Goal: Information Seeking & Learning: Learn about a topic

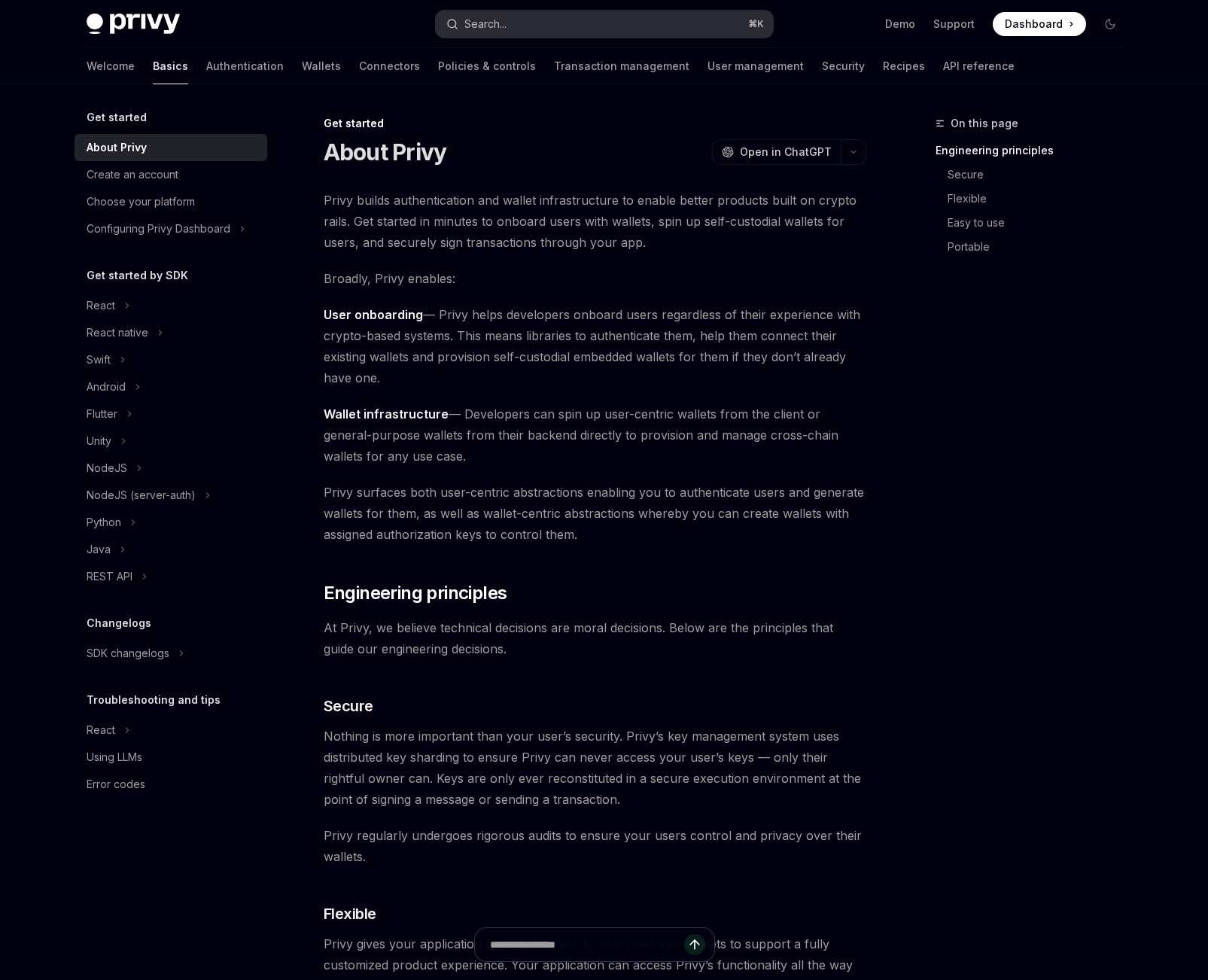
click at [594, 20] on button "Search... ⌘ K" at bounding box center [604, 24] width 337 height 27
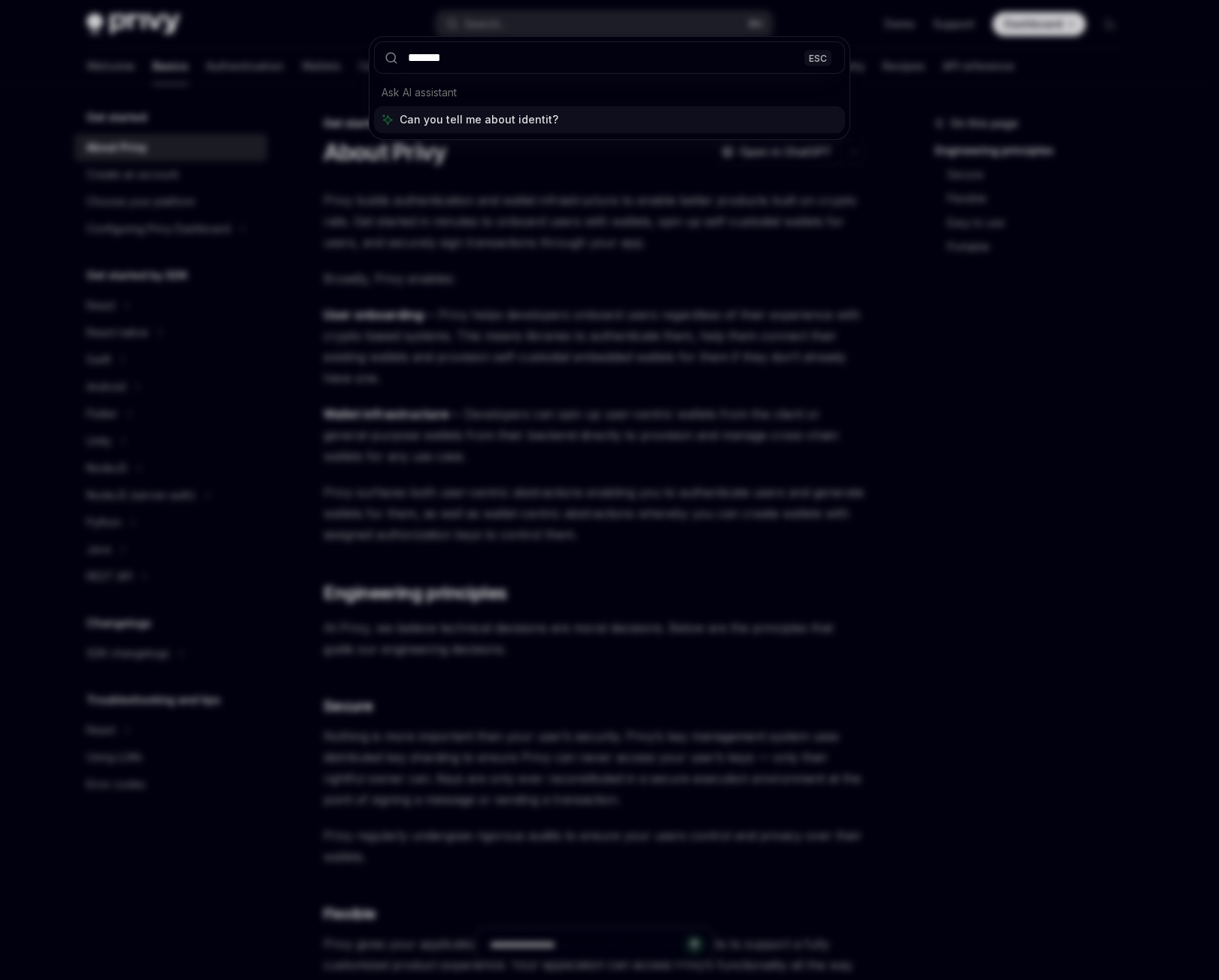
type input "********"
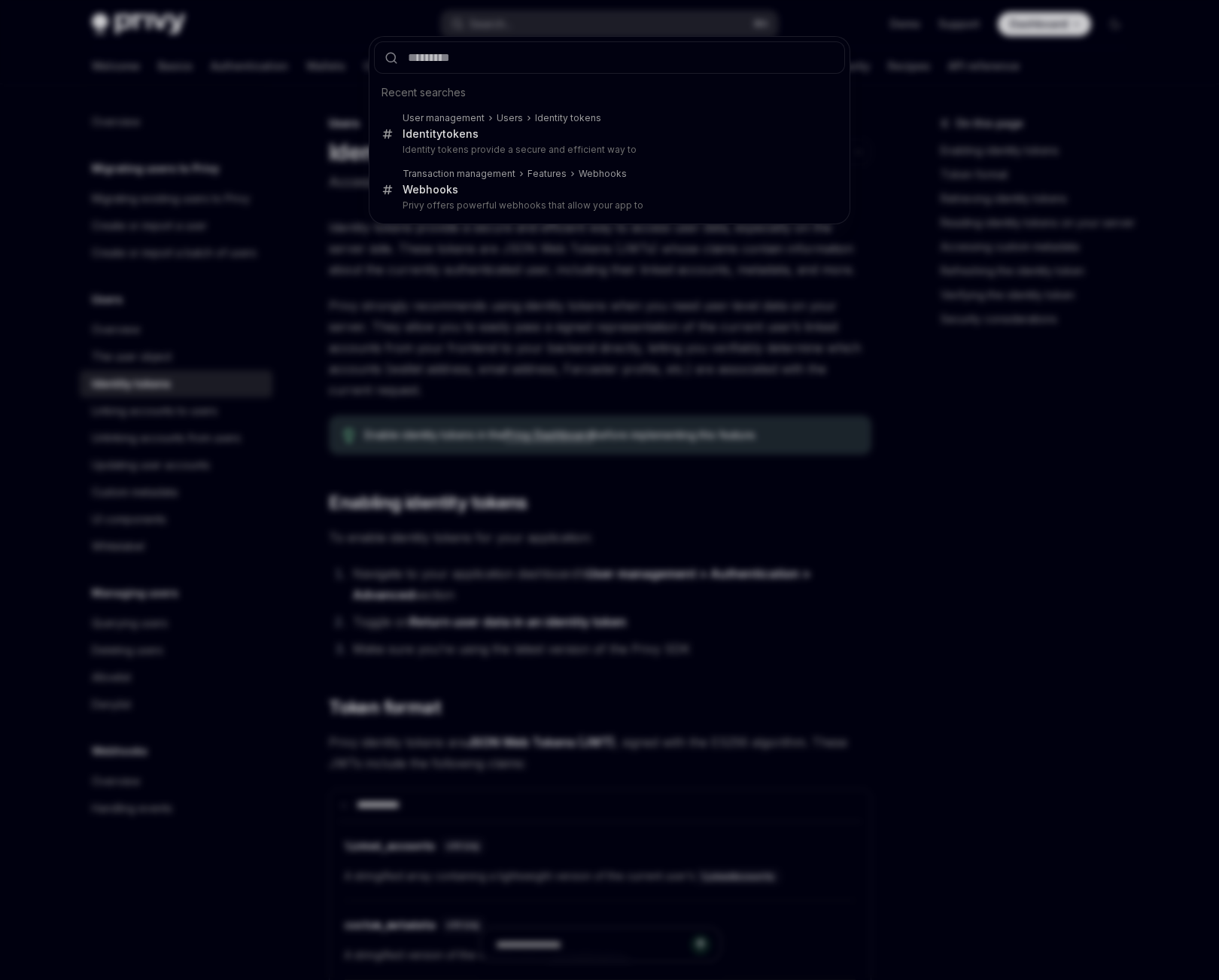
type textarea "*"
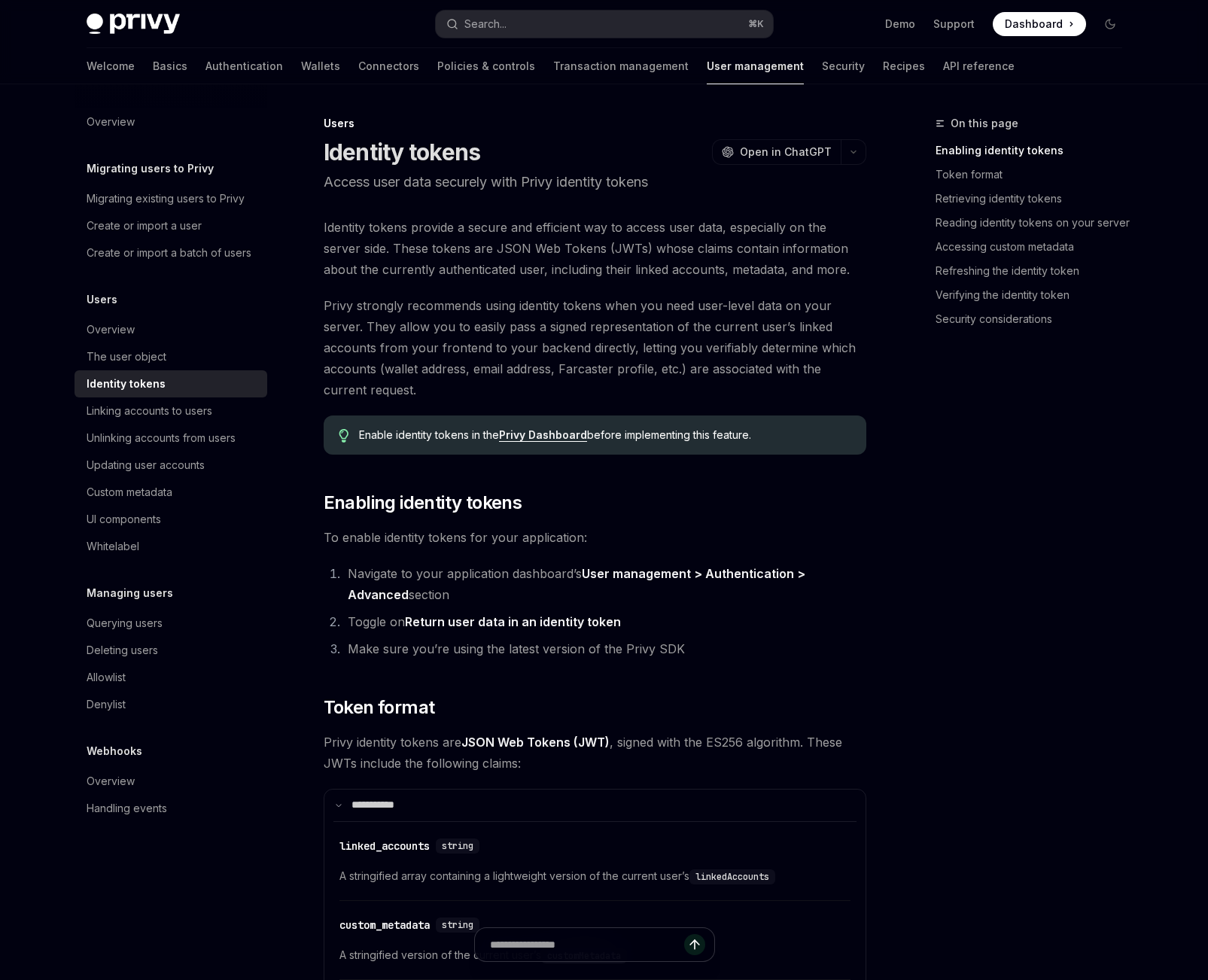
click at [561, 433] on link "Privy Dashboard" at bounding box center [543, 435] width 88 height 14
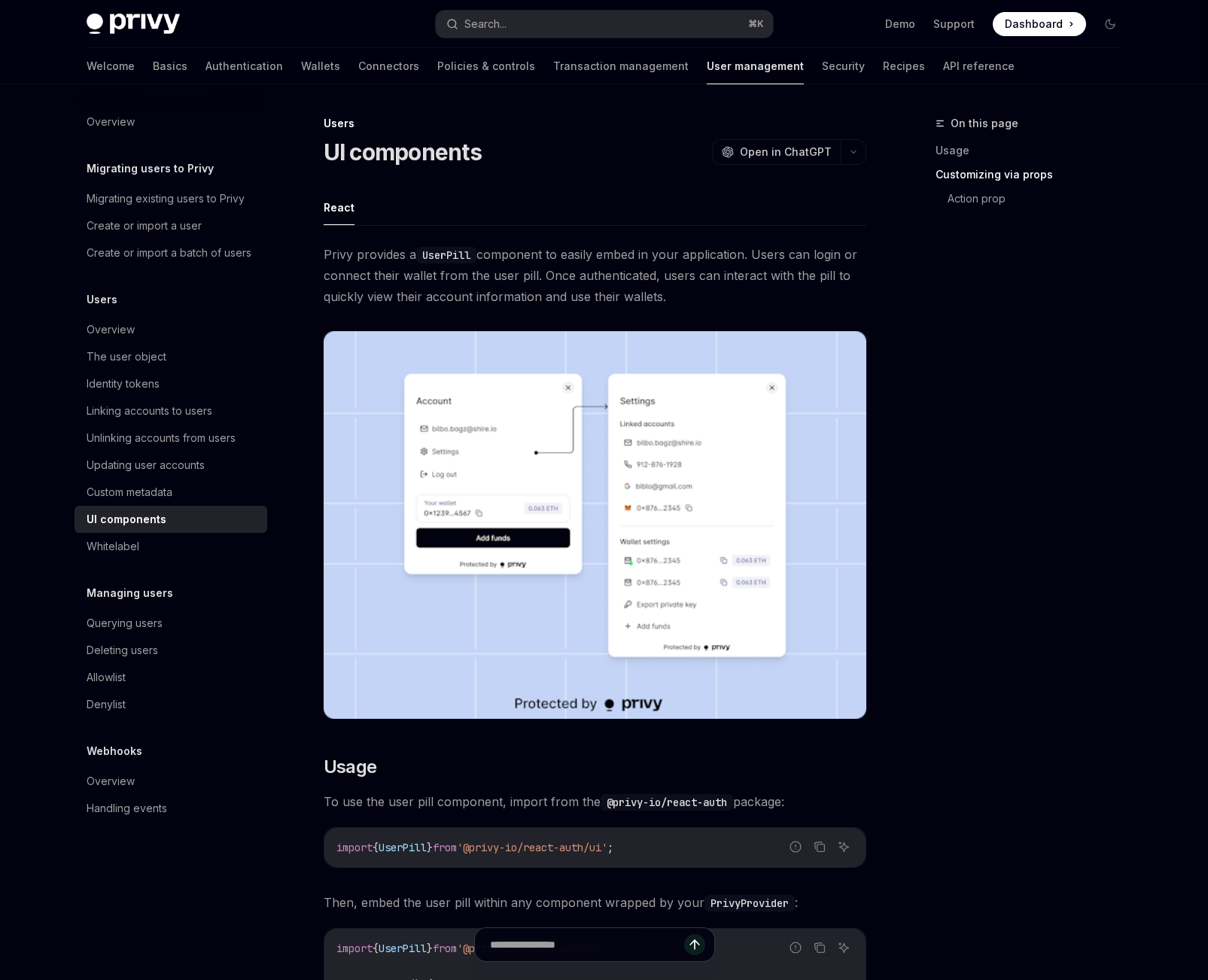
scroll to position [2087, 0]
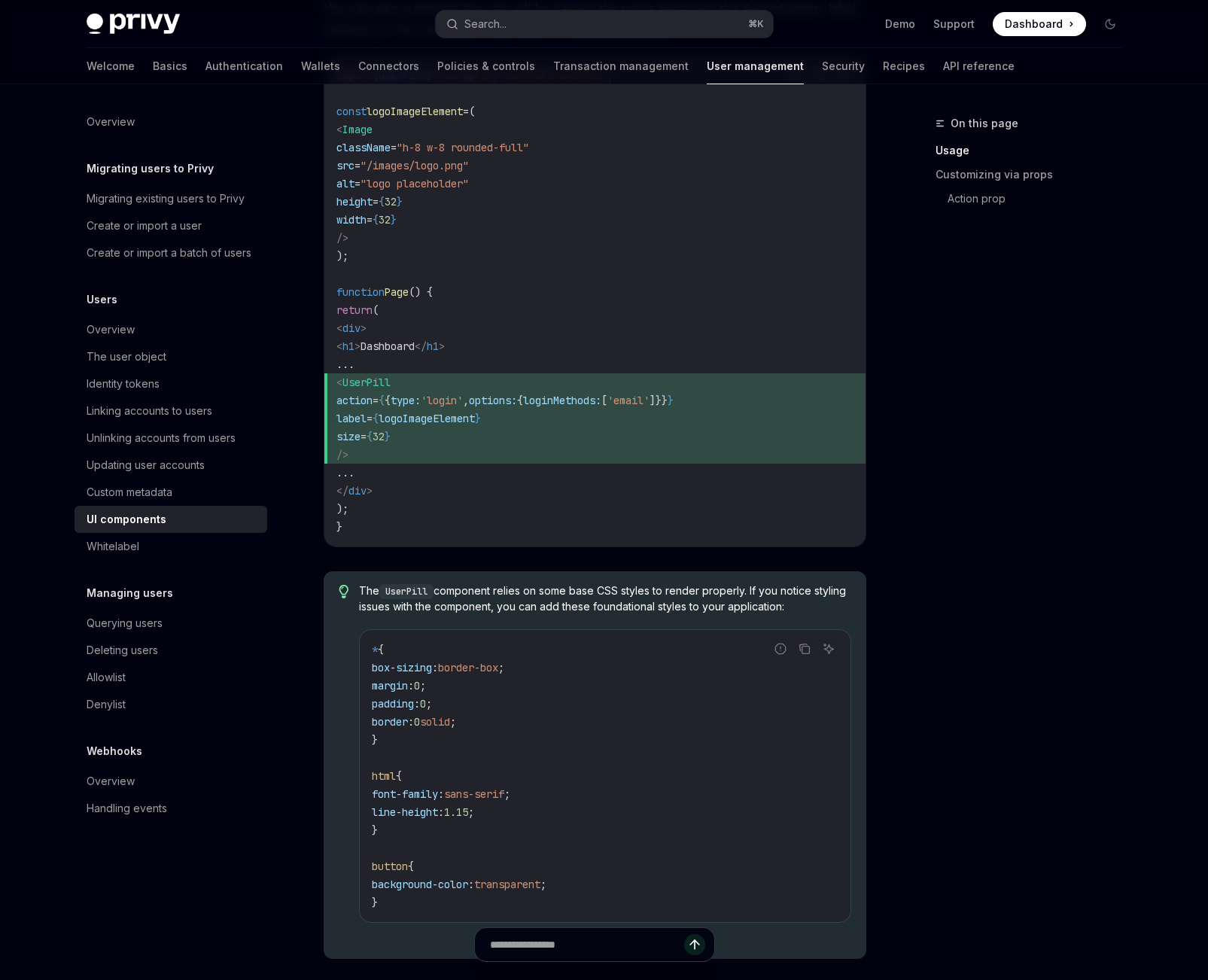
scroll to position [1377, 0]
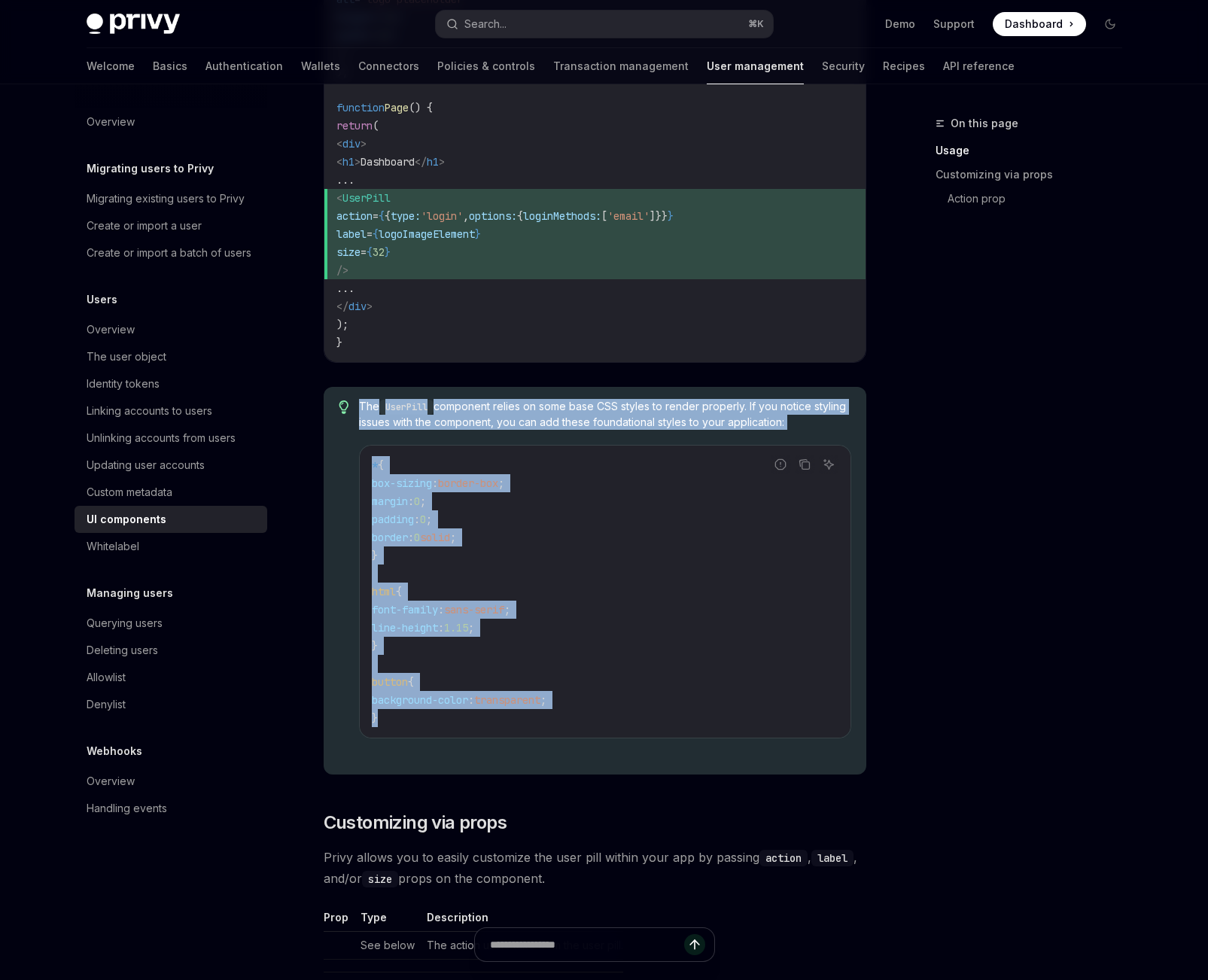
drag, startPoint x: 402, startPoint y: 731, endPoint x: 326, endPoint y: 499, distance: 244.1
click at [326, 499] on div "The UserPill component relies on some base CSS styles to render properly. If yo…" at bounding box center [595, 580] width 543 height 387
copy div "The UserPill component relies on some base CSS styles to render properly. If yo…"
click at [584, 756] on div "The UserPill component relies on some base CSS styles to render properly. If yo…" at bounding box center [604, 580] width 491 height 364
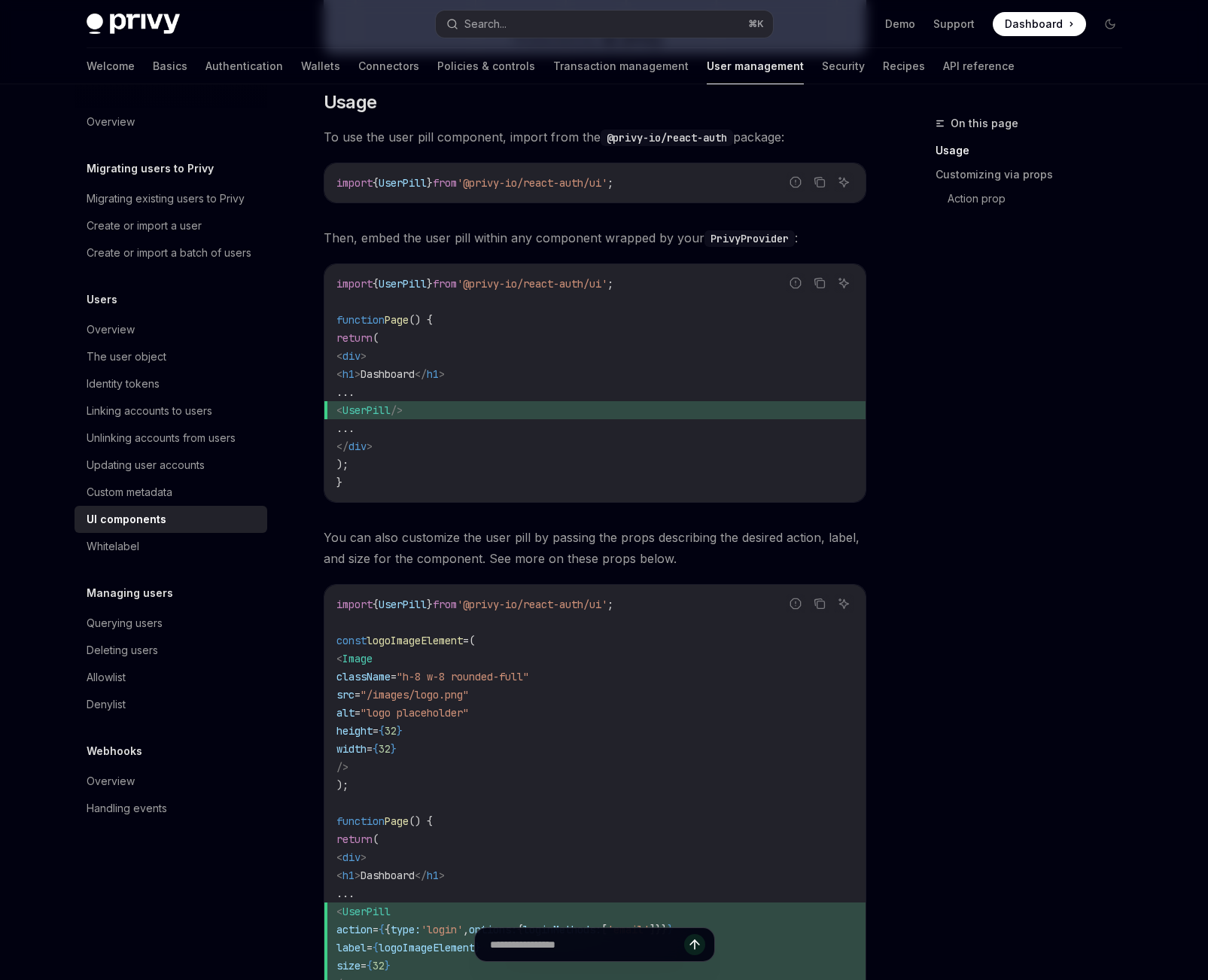
scroll to position [844, 0]
